Goal: Transaction & Acquisition: Purchase product/service

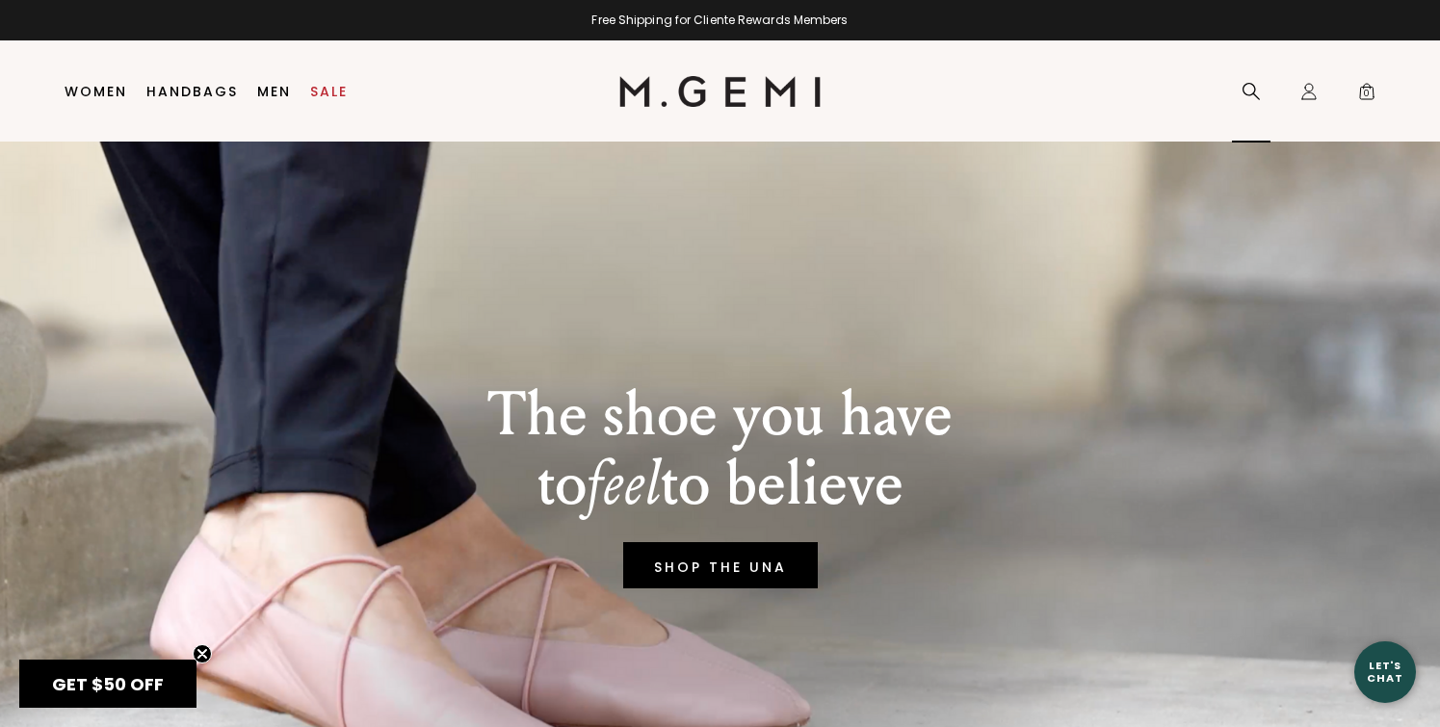
click at [1248, 93] on icon at bounding box center [1251, 91] width 19 height 19
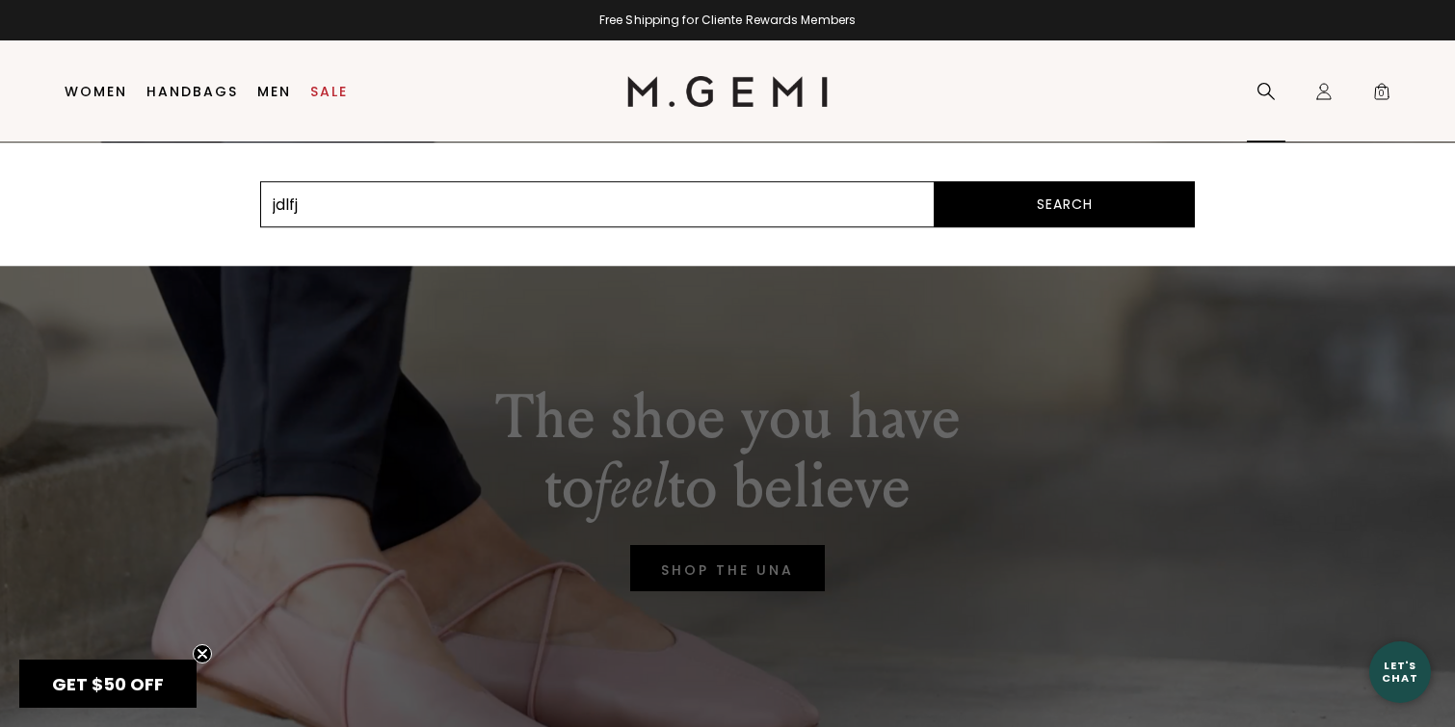
type input "jdlfjs"
